Goal: Task Accomplishment & Management: Complete application form

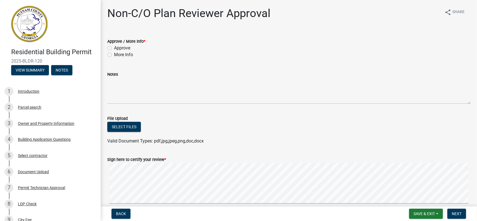
scroll to position [187, 0]
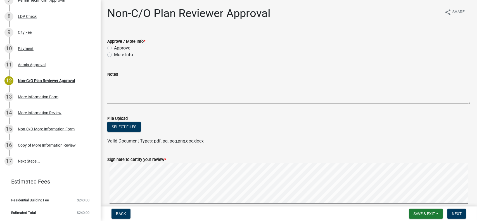
click at [114, 54] on label "More Info" at bounding box center [123, 54] width 19 height 7
click at [114, 54] on input "More Info" at bounding box center [116, 53] width 4 height 4
radio input "true"
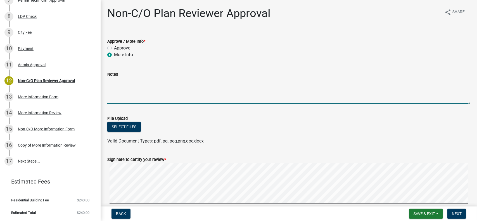
click at [110, 99] on textarea "Notes" at bounding box center [288, 91] width 363 height 26
paste textarea "Please submit revised plans that reflect applicable code requirements for this …"
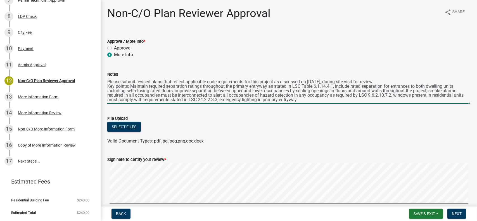
scroll to position [3, 0]
type textarea "Please submit revised plans that reflect applicable code requirements for this …"
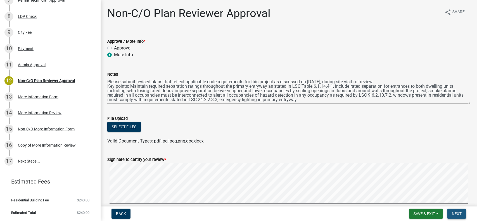
click at [456, 213] on span "Next" at bounding box center [457, 213] width 10 height 4
click at [455, 212] on span "Next" at bounding box center [457, 213] width 10 height 4
drag, startPoint x: 119, startPoint y: 151, endPoint x: 176, endPoint y: 151, distance: 57.0
click at [176, 151] on form "Sign here to certify your review * Clear" at bounding box center [288, 182] width 363 height 66
click at [164, 159] on span "*" at bounding box center [165, 159] width 2 height 5
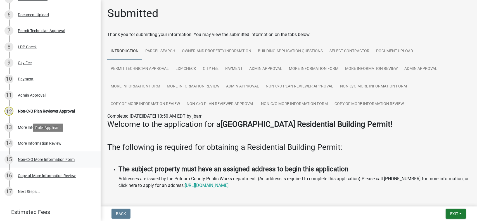
scroll to position [168, 0]
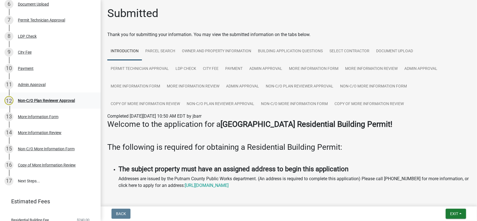
click at [39, 102] on div "Non-C/O Plan Reviewer Approval" at bounding box center [46, 101] width 57 height 4
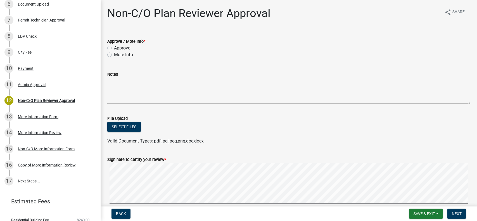
click at [114, 54] on label "More Info" at bounding box center [123, 54] width 19 height 7
click at [114, 54] on input "More Info" at bounding box center [116, 53] width 4 height 4
radio input "true"
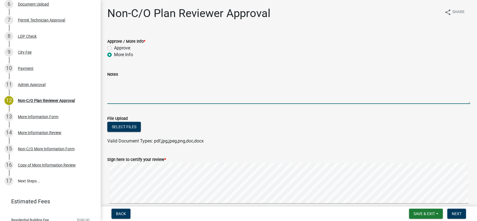
paste textarea "Please submit revised plans that reflect applicable code requirements for this …"
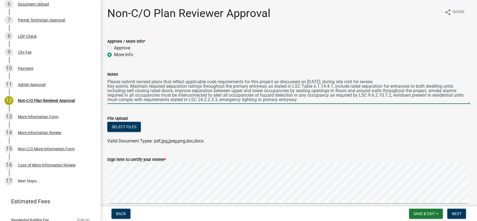
scroll to position [3, 0]
type textarea "Please submit revised plans that reflect applicable code requirements for this …"
click at [455, 212] on span "Next" at bounding box center [457, 213] width 10 height 4
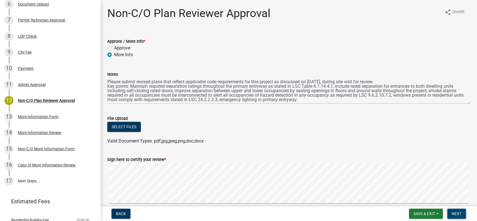
click at [455, 212] on span "Next" at bounding box center [457, 213] width 10 height 4
click at [164, 159] on span "*" at bounding box center [165, 159] width 2 height 5
drag, startPoint x: 129, startPoint y: 158, endPoint x: 111, endPoint y: 154, distance: 18.1
click at [127, 158] on label "Sign here to certify your review *" at bounding box center [136, 160] width 59 height 4
click at [113, 149] on form "Sign here to certify your review * Clear" at bounding box center [288, 182] width 363 height 66
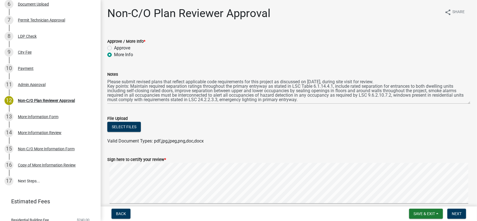
drag, startPoint x: 108, startPoint y: 150, endPoint x: 131, endPoint y: 154, distance: 23.3
click at [131, 154] on form "Sign here to certify your review * Clear" at bounding box center [288, 182] width 363 height 66
click at [458, 214] on span "Next" at bounding box center [457, 213] width 10 height 4
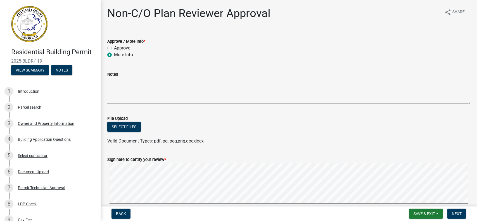
scroll to position [168, 0]
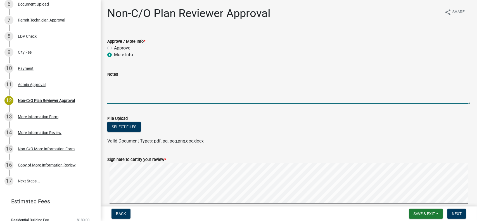
click at [109, 89] on textarea "Notes" at bounding box center [288, 91] width 363 height 26
paste textarea "Please submit revised plans that reflect applicable code requirements for this …"
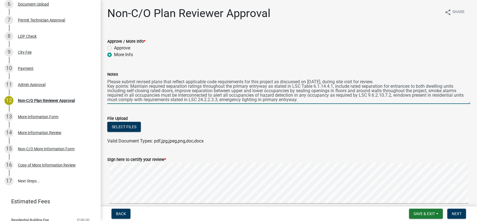
scroll to position [7, 0]
type textarea "Please submit revised plans that reflect applicable code requirements for this …"
click at [457, 212] on span "Next" at bounding box center [457, 213] width 10 height 4
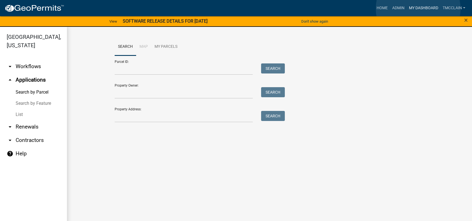
click at [419, 9] on link "My Dashboard" at bounding box center [424, 8] width 34 height 11
